Goal: Information Seeking & Learning: Learn about a topic

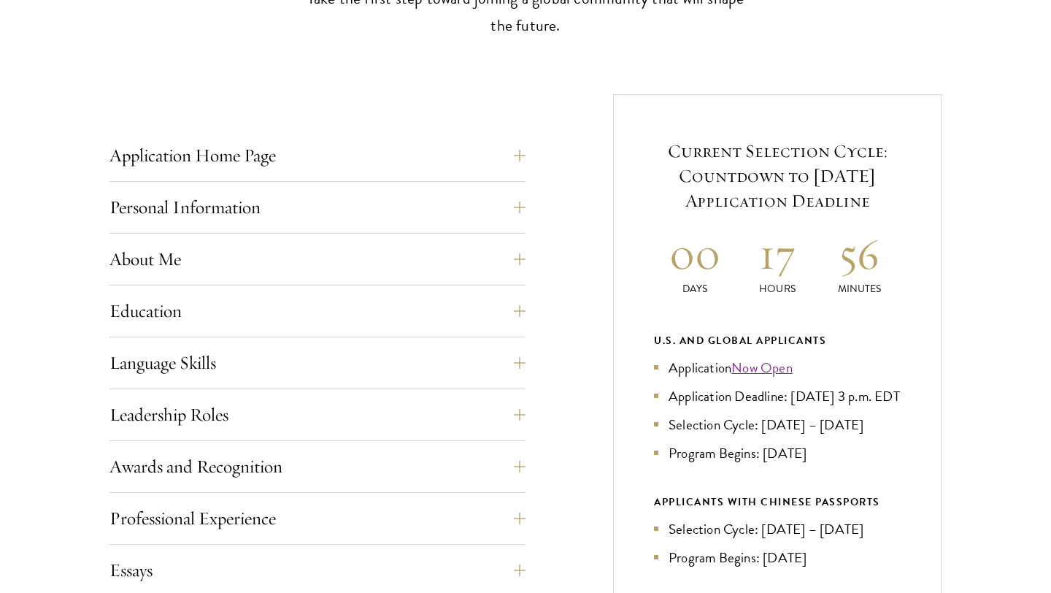
scroll to position [525, 0]
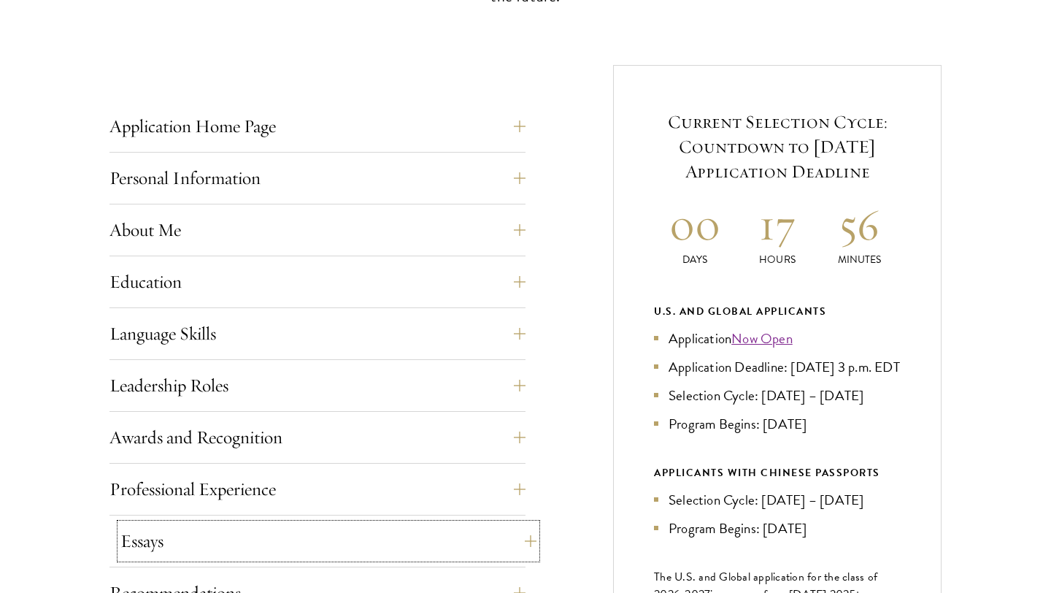
click at [198, 524] on button "Essays" at bounding box center [328, 540] width 416 height 35
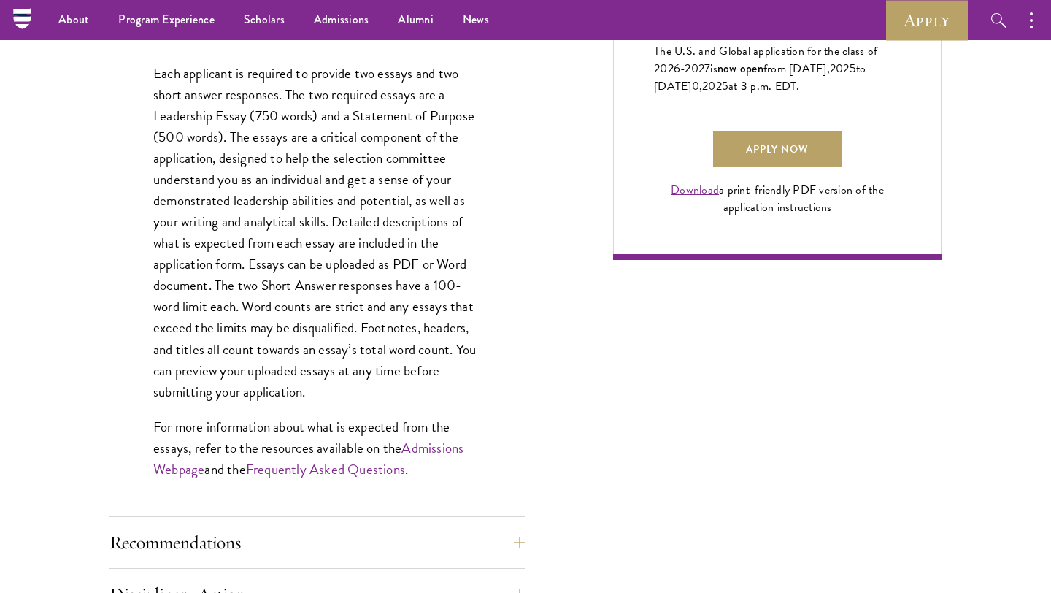
scroll to position [1022, 0]
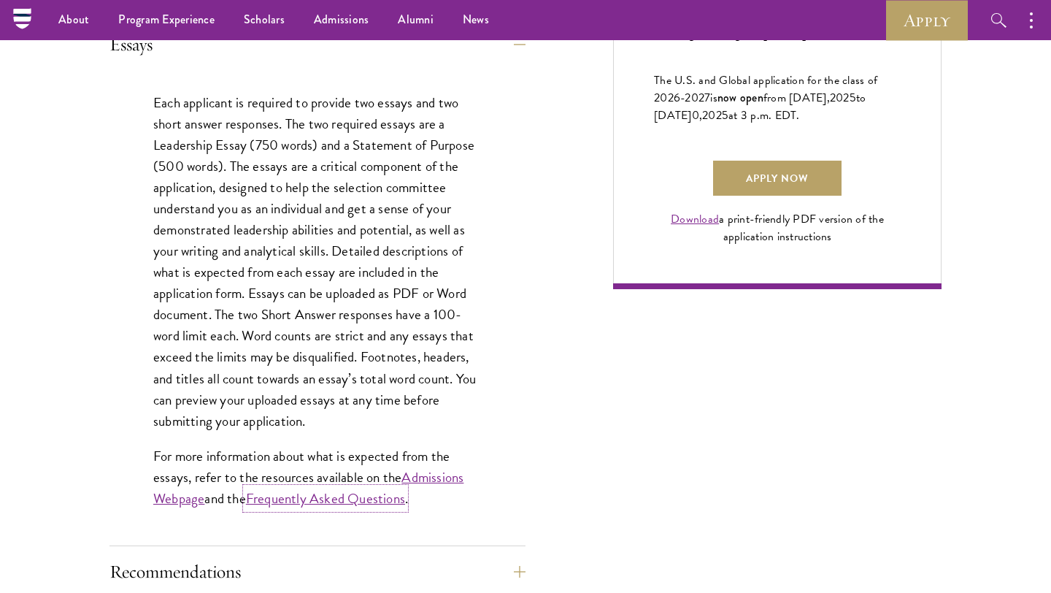
click at [304, 507] on link "Frequently Asked Questions" at bounding box center [325, 497] width 159 height 21
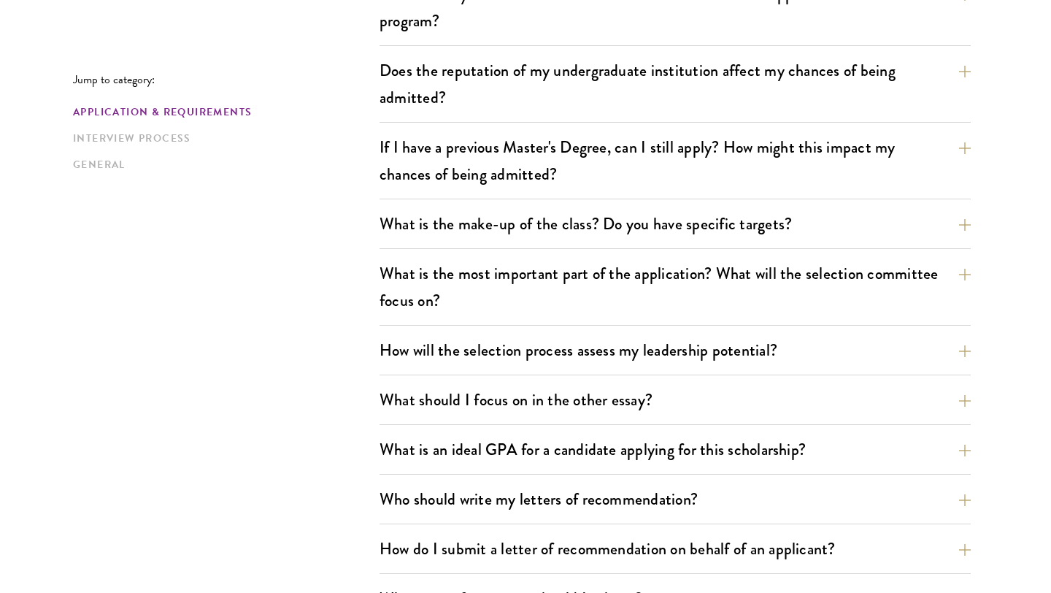
scroll to position [613, 0]
click at [752, 363] on button "How will the selection process assess my leadership potential?" at bounding box center [685, 349] width 591 height 33
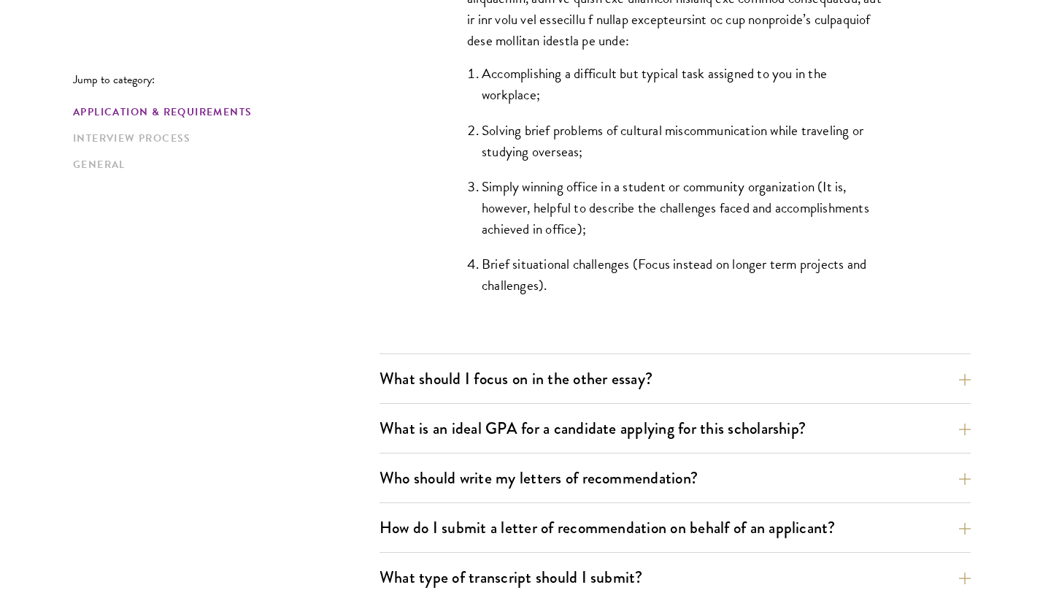
scroll to position [1430, 0]
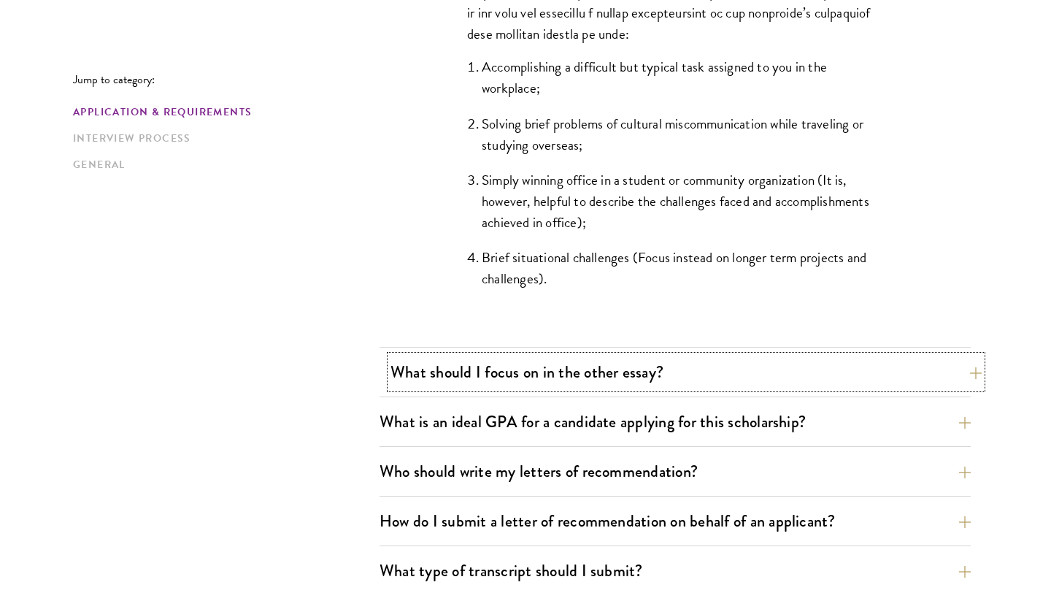
click at [476, 362] on button "What should I focus on in the other essay?" at bounding box center [685, 371] width 591 height 33
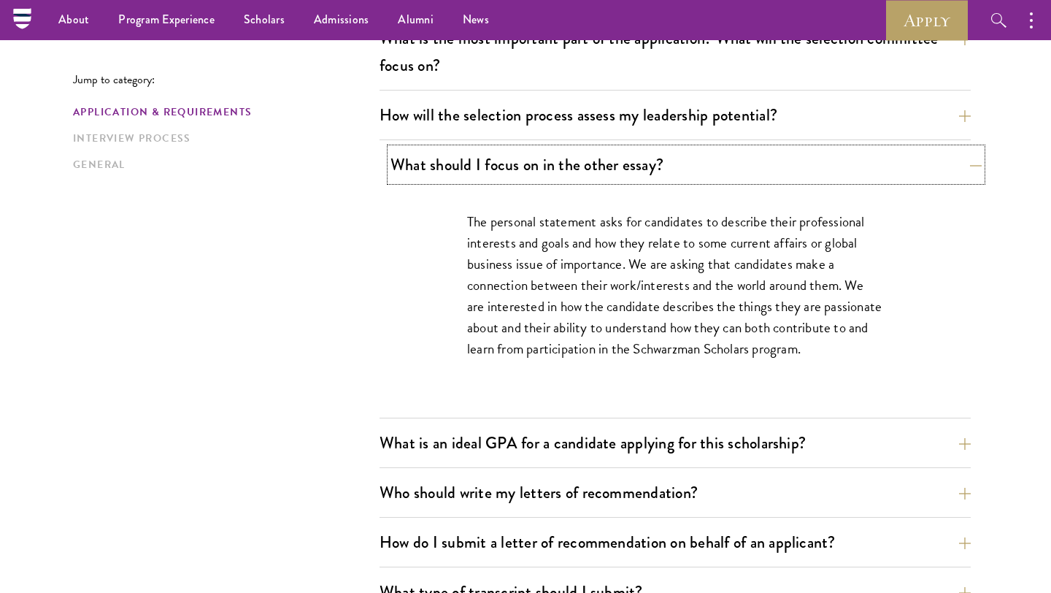
scroll to position [846, 0]
